Goal: Information Seeking & Learning: Learn about a topic

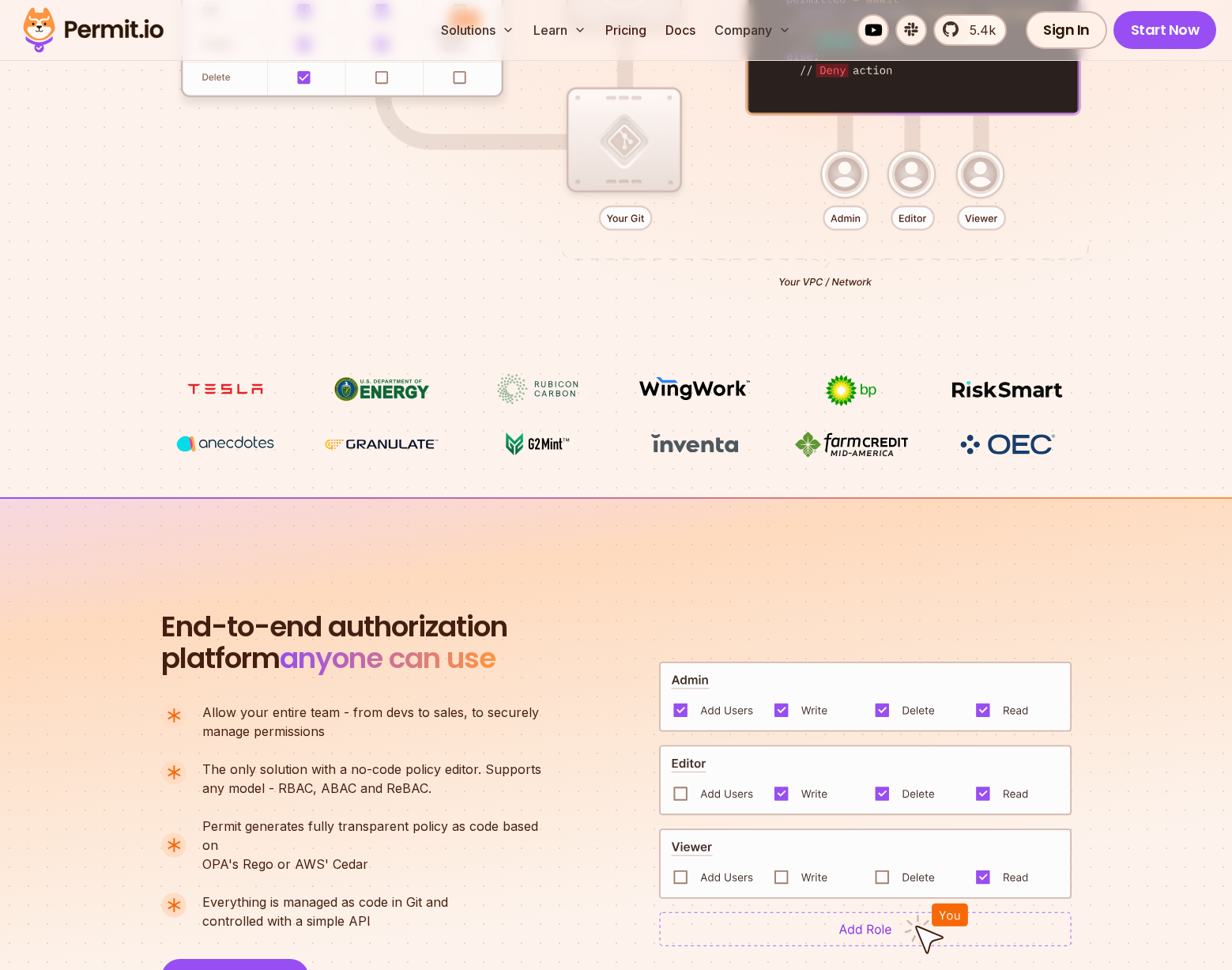
scroll to position [1008, 0]
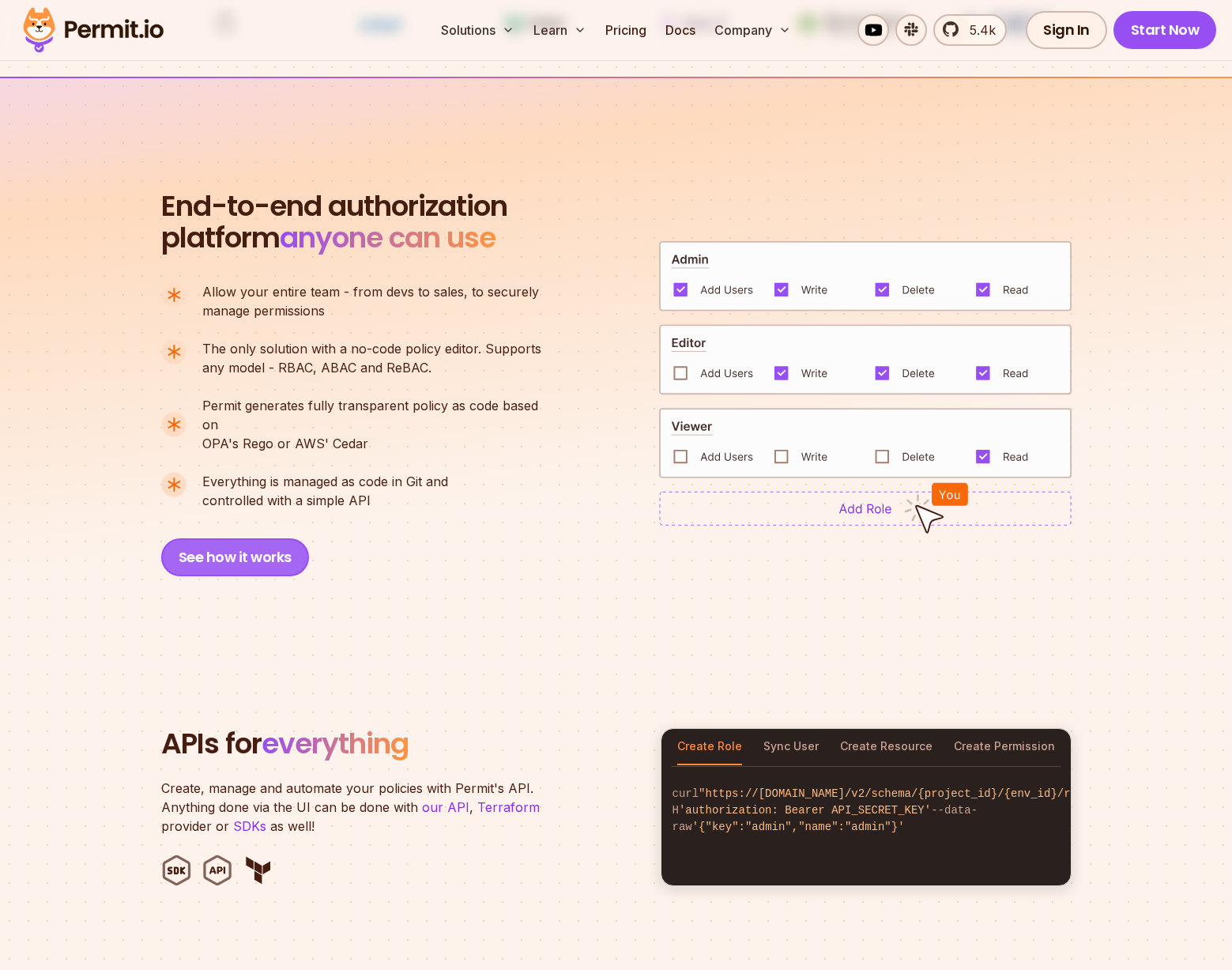
click at [231, 550] on button "See how it works" at bounding box center [235, 556] width 148 height 38
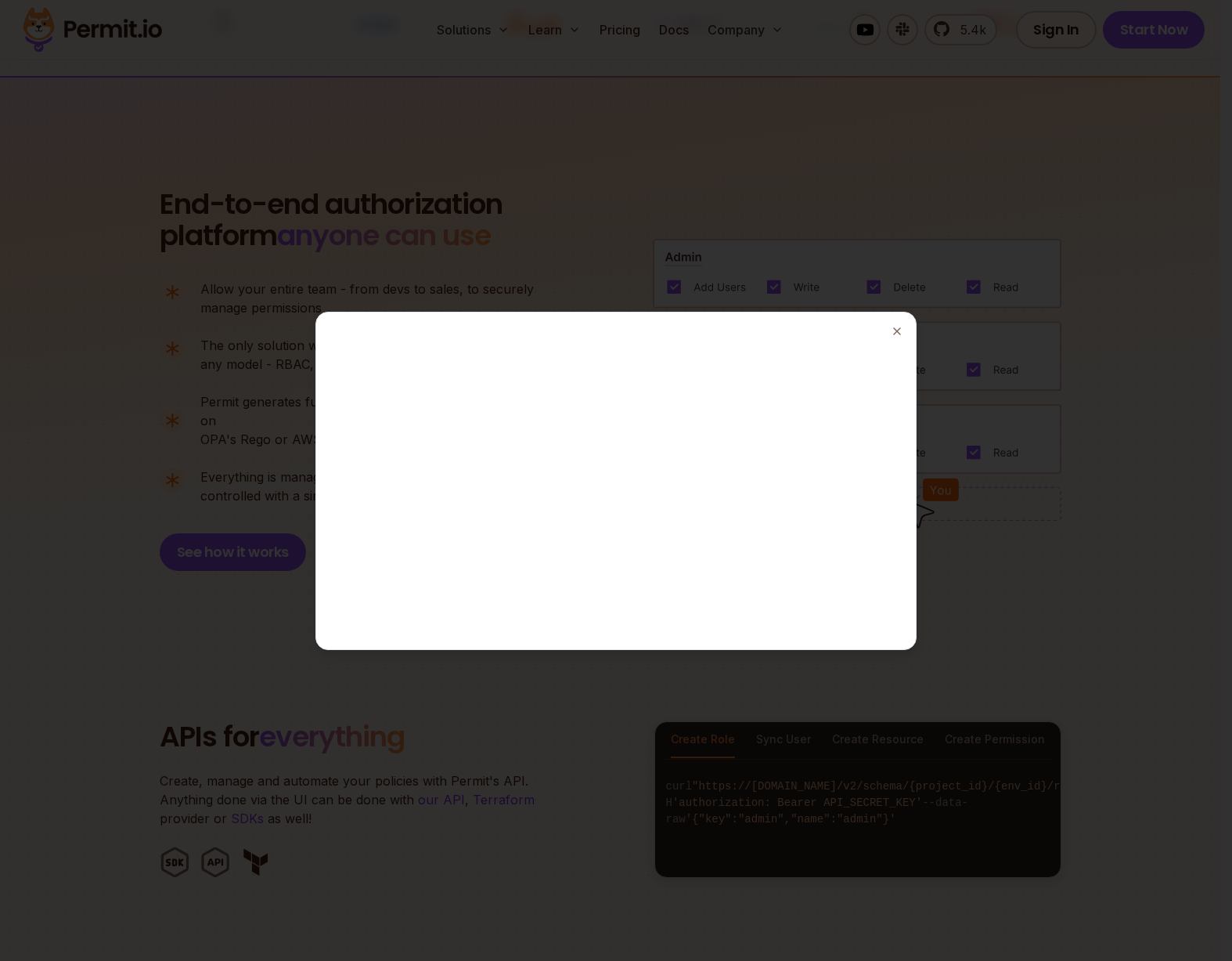
click at [1157, 208] on div at bounding box center [616, 480] width 1232 height 961
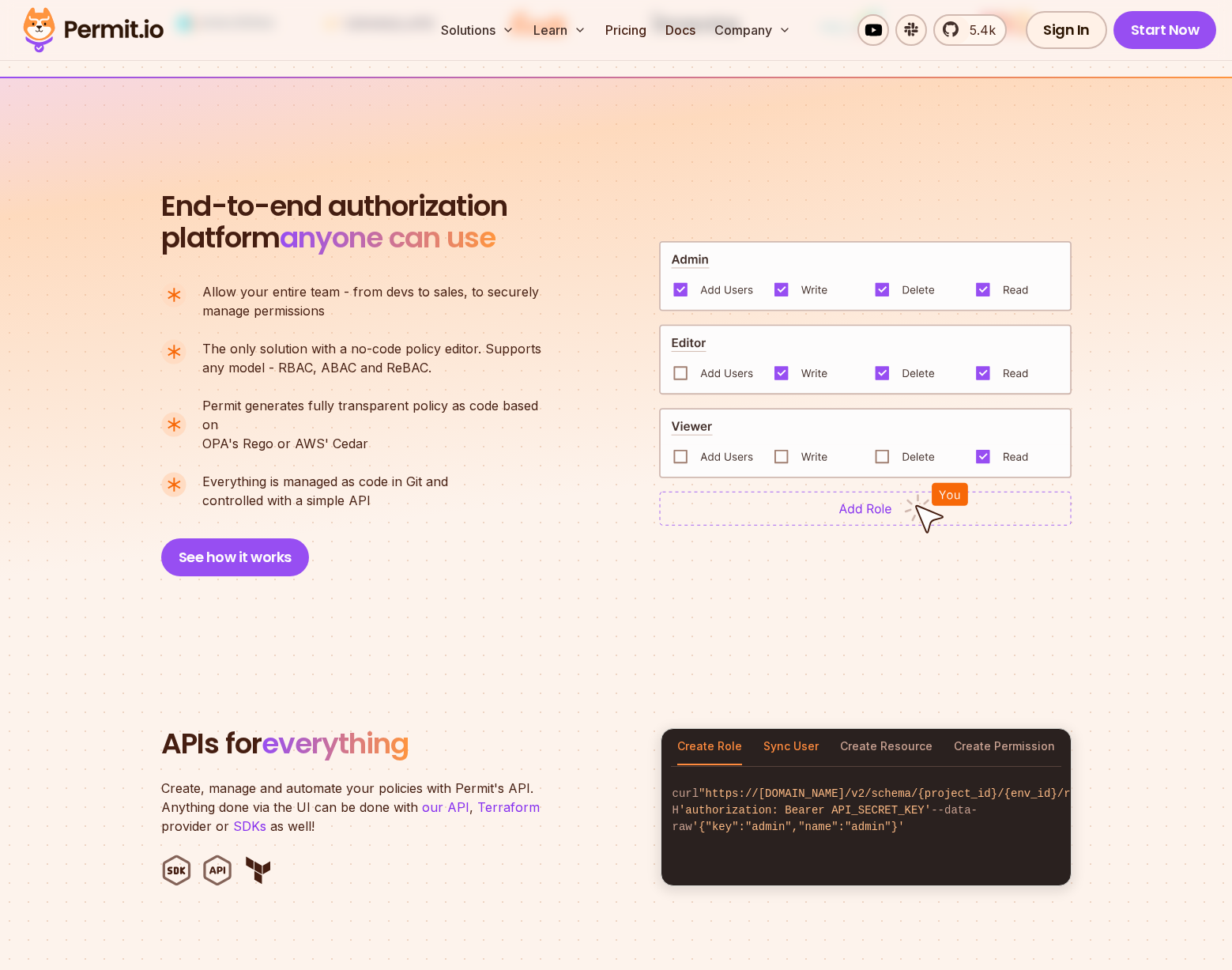
click at [806, 733] on button "Sync User" at bounding box center [791, 746] width 55 height 36
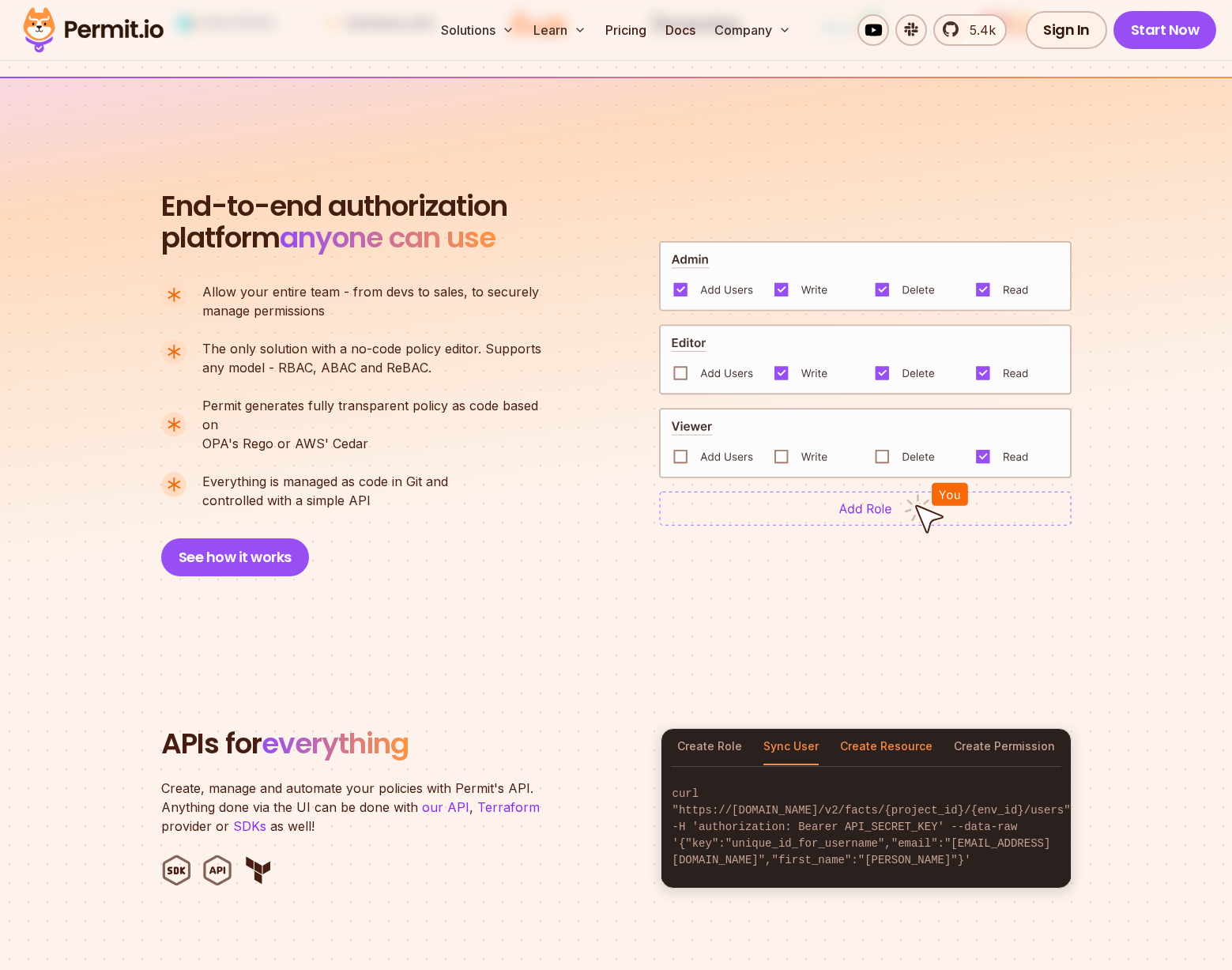
click at [846, 732] on button "Create Resource" at bounding box center [886, 746] width 92 height 36
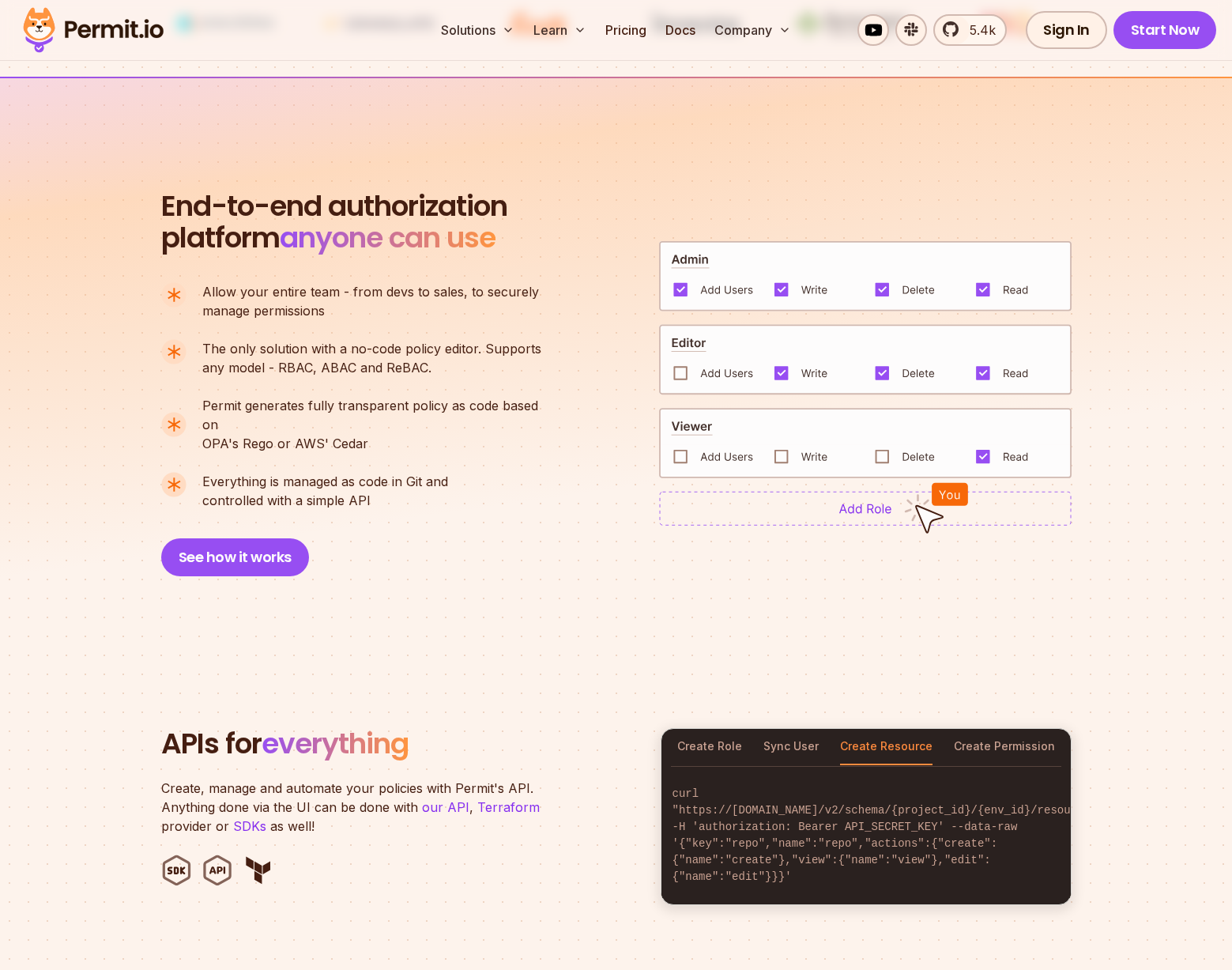
click at [943, 733] on div "Create Role Sync User Create Resource Create Permission" at bounding box center [867, 746] width 410 height 36
click at [977, 728] on button "Create Permission" at bounding box center [1005, 746] width 101 height 36
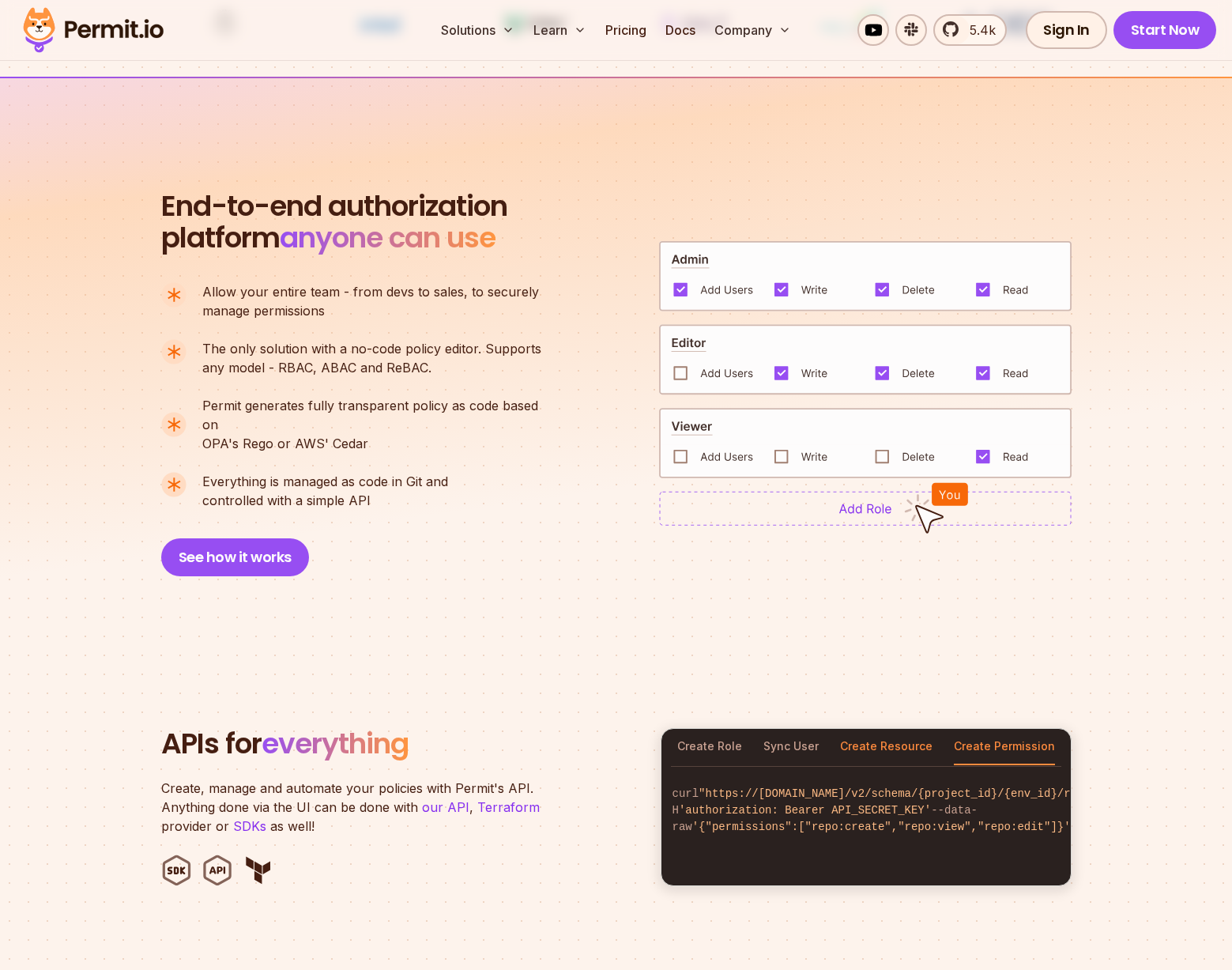
click at [908, 728] on button "Create Resource" at bounding box center [886, 746] width 92 height 36
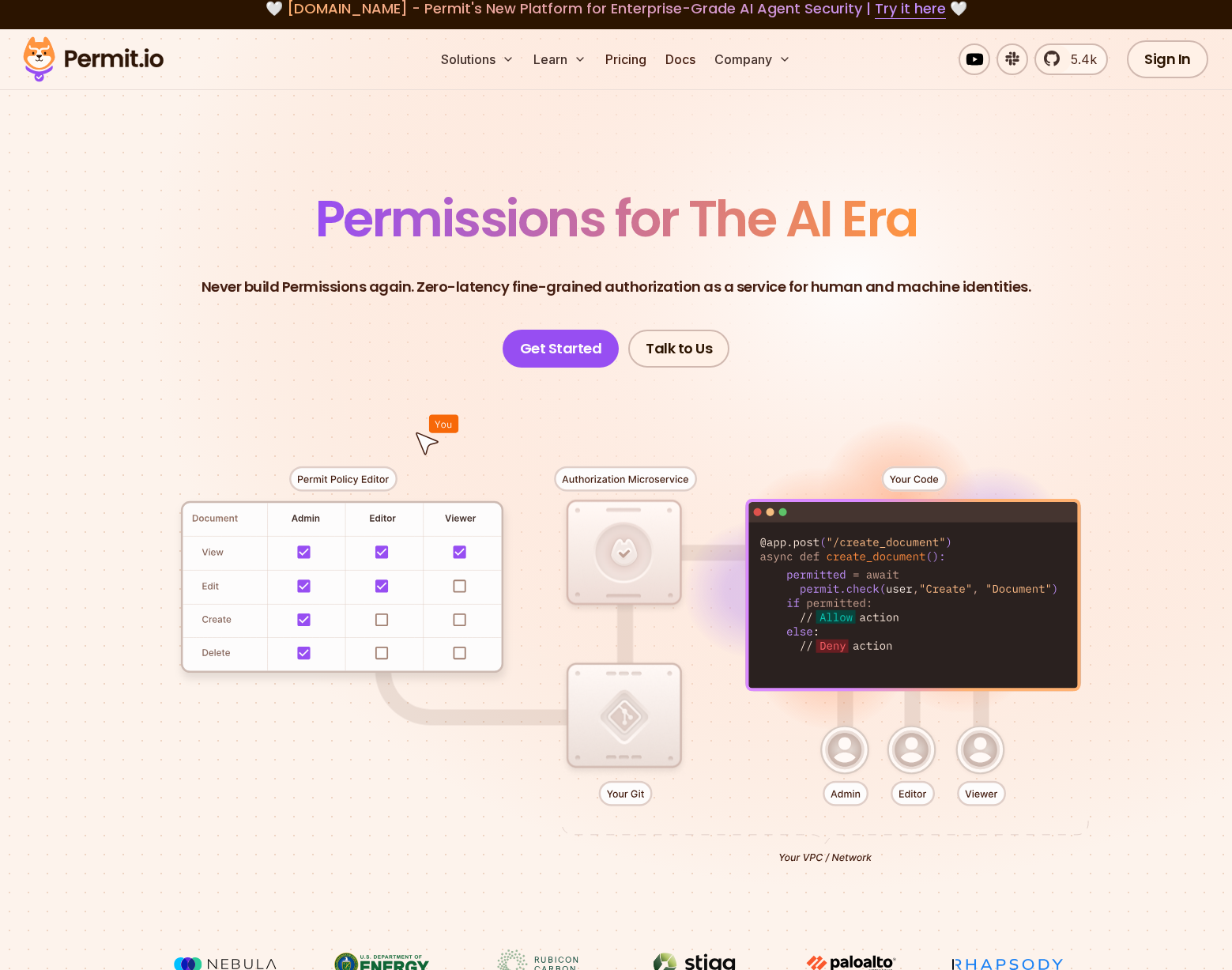
scroll to position [11, 0]
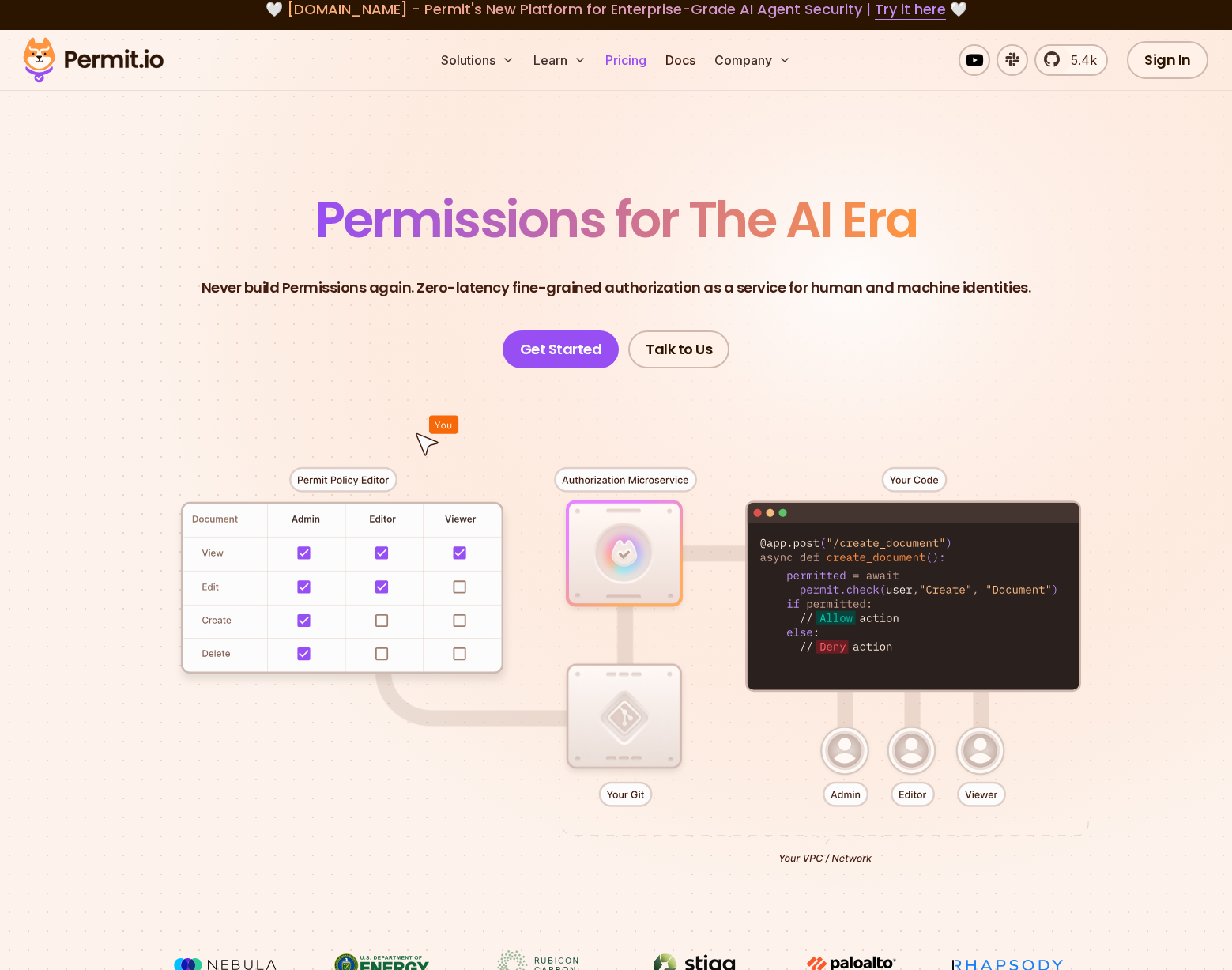
click at [628, 68] on link "Pricing" at bounding box center [626, 59] width 54 height 31
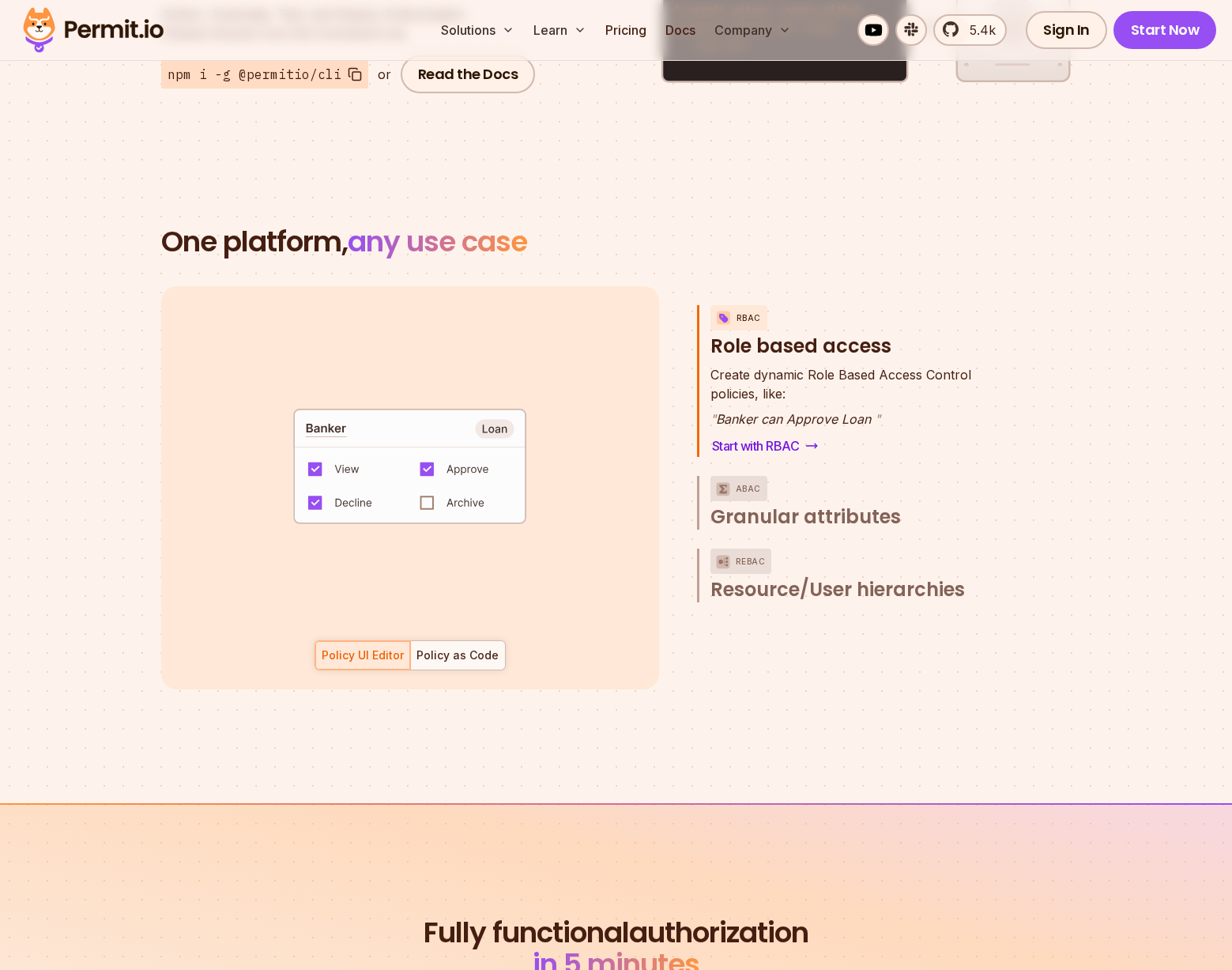
scroll to position [2184, 0]
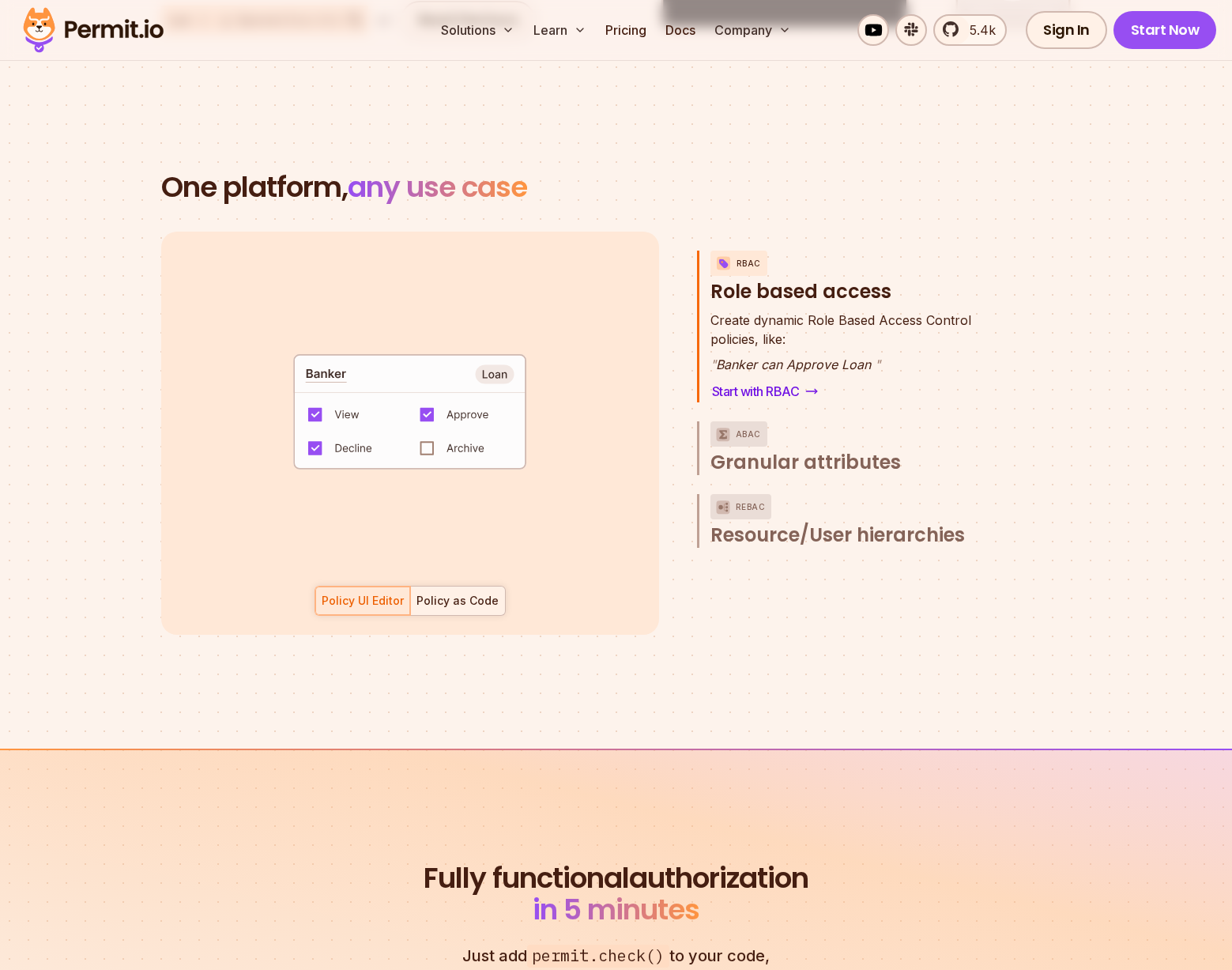
click at [471, 593] on div "Policy as Code" at bounding box center [458, 601] width 82 height 16
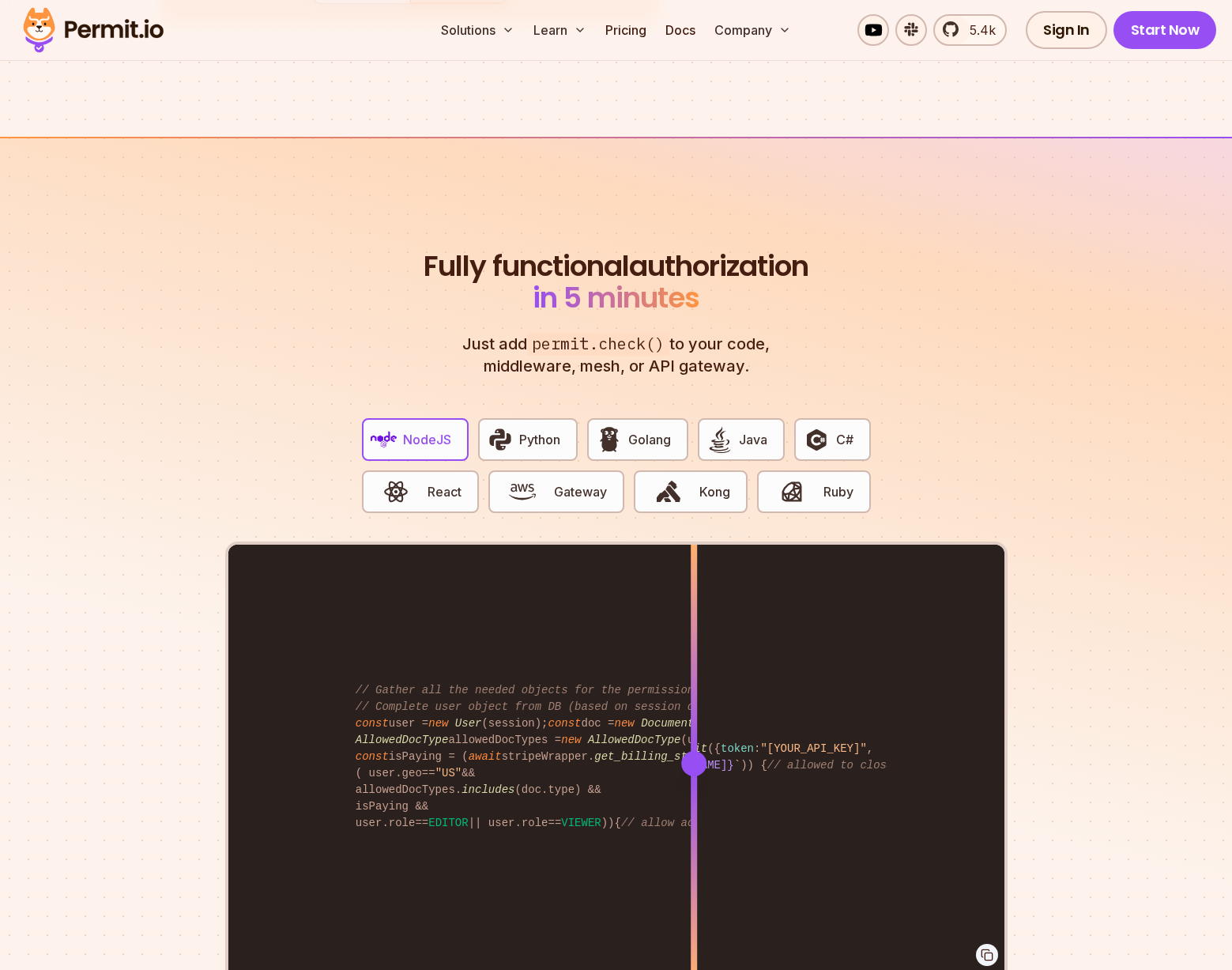
scroll to position [2981, 0]
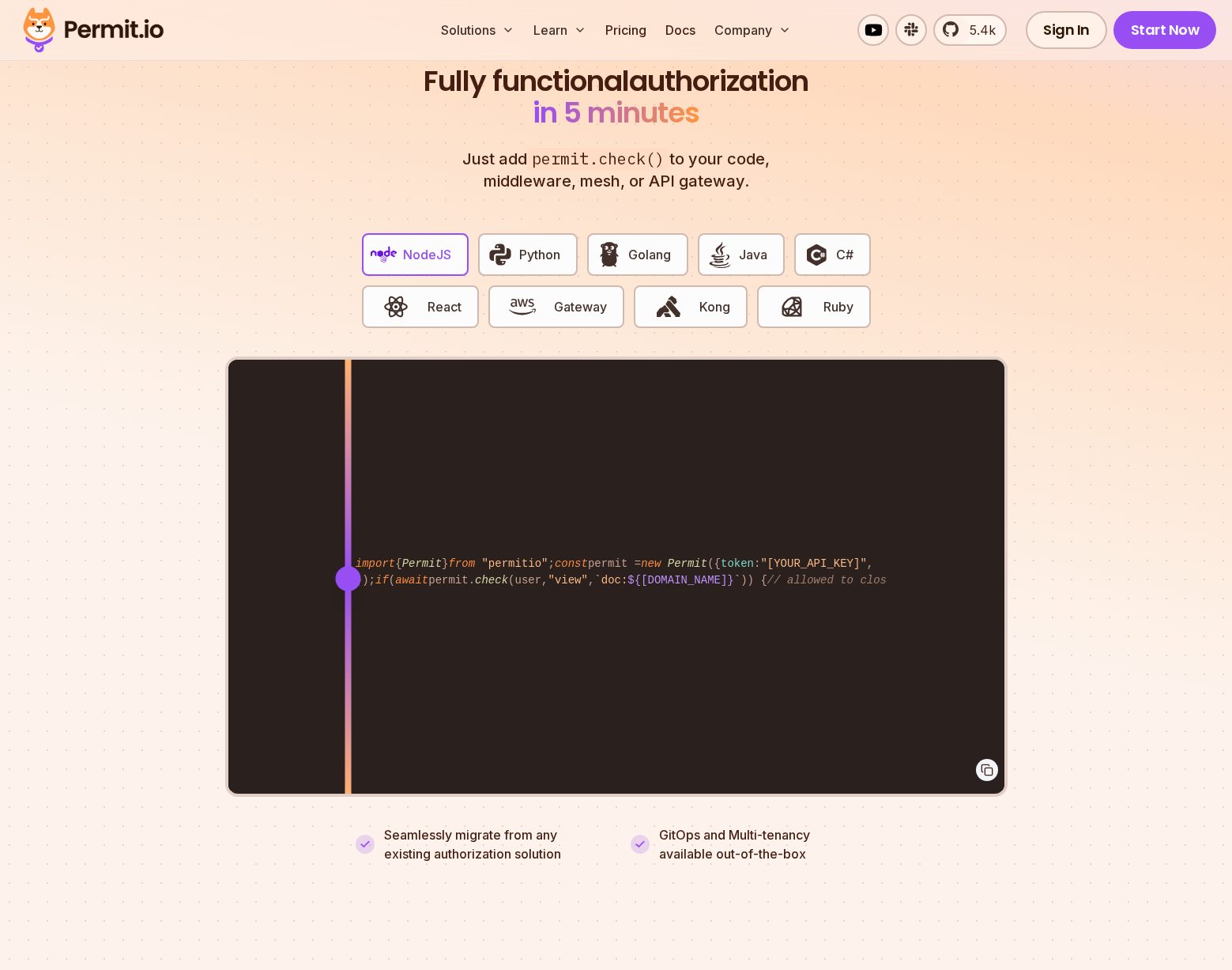
drag, startPoint x: 689, startPoint y: 567, endPoint x: 348, endPoint y: 638, distance: 348.3
click at [348, 638] on div at bounding box center [348, 577] width 6 height 436
click at [731, 244] on img "button" at bounding box center [720, 254] width 27 height 26
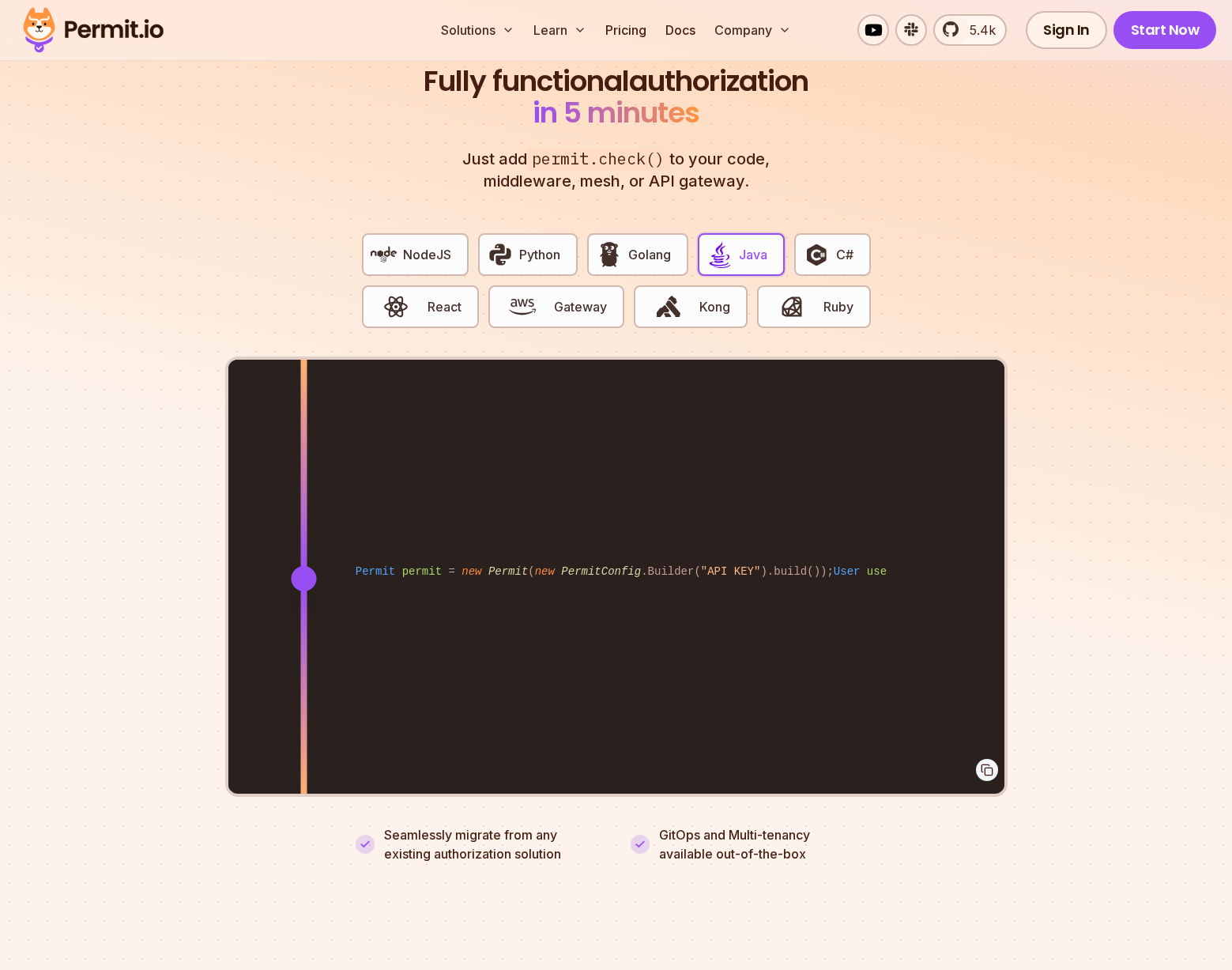
drag, startPoint x: 696, startPoint y: 563, endPoint x: 304, endPoint y: 596, distance: 393.4
click at [304, 596] on div at bounding box center [304, 577] width 6 height 436
click at [818, 241] on img "button" at bounding box center [816, 254] width 27 height 26
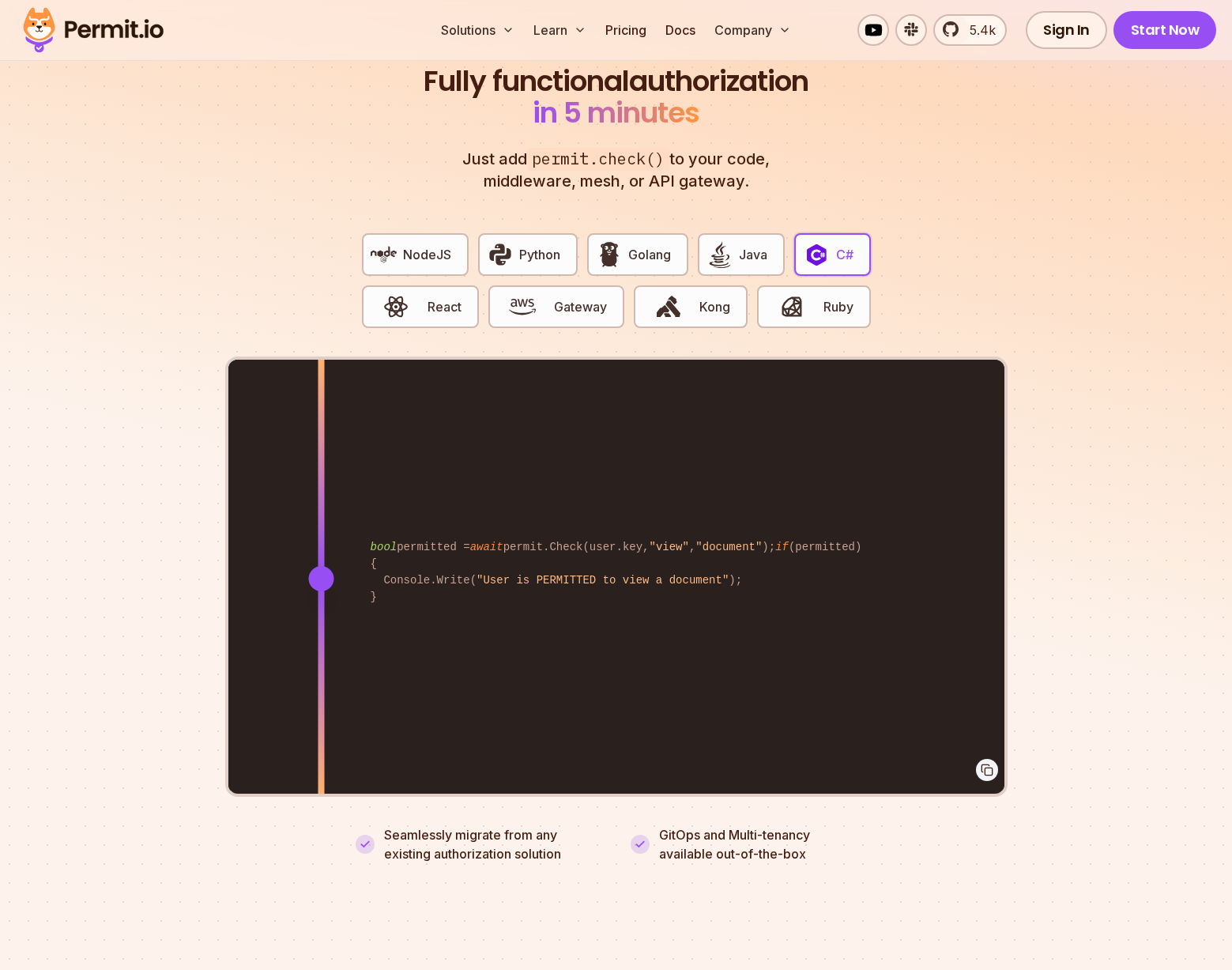
drag, startPoint x: 698, startPoint y: 560, endPoint x: 321, endPoint y: 593, distance: 378.4
click at [321, 593] on div at bounding box center [321, 577] width 6 height 436
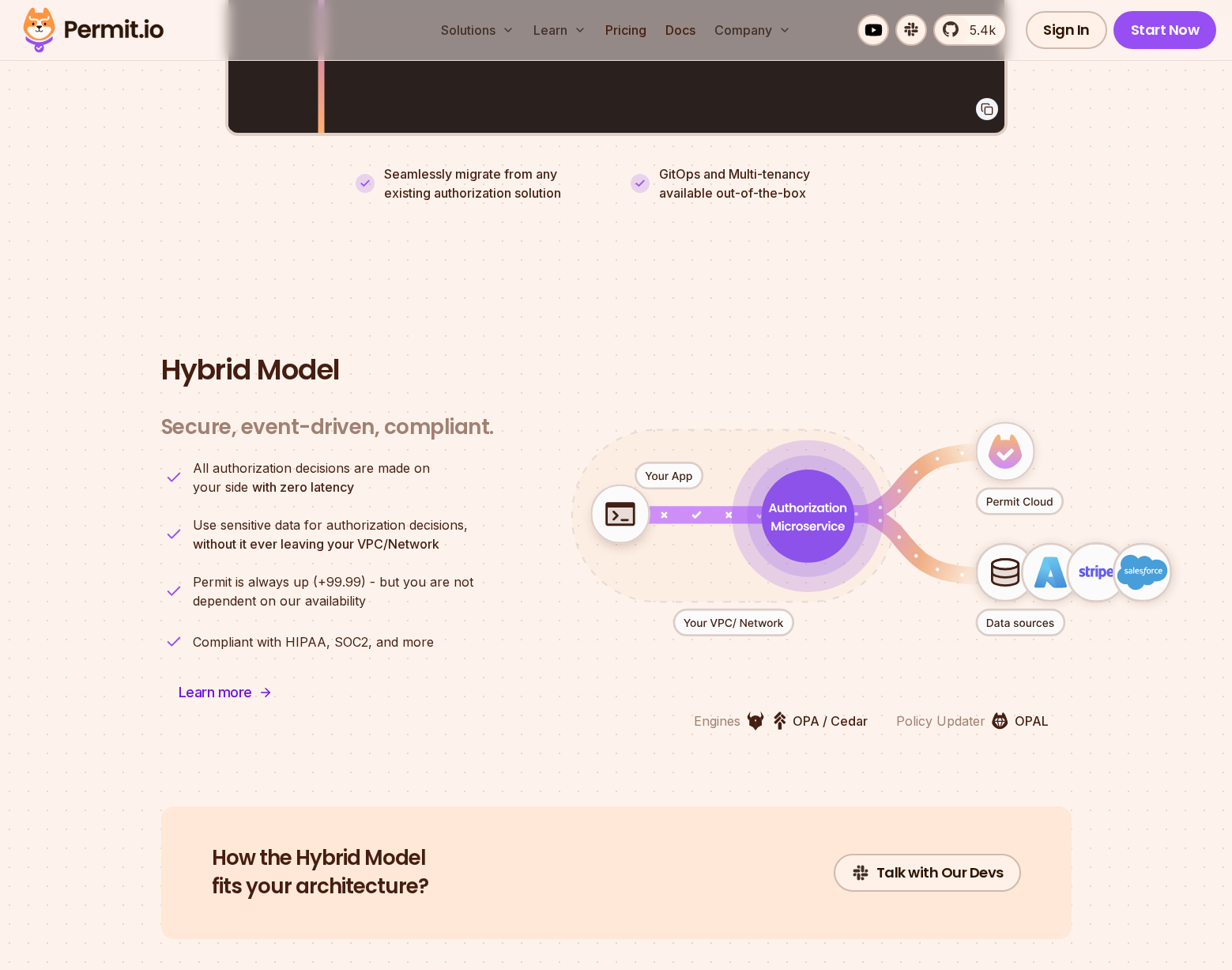
scroll to position [3842, 0]
